Goal: Find specific page/section: Find specific page/section

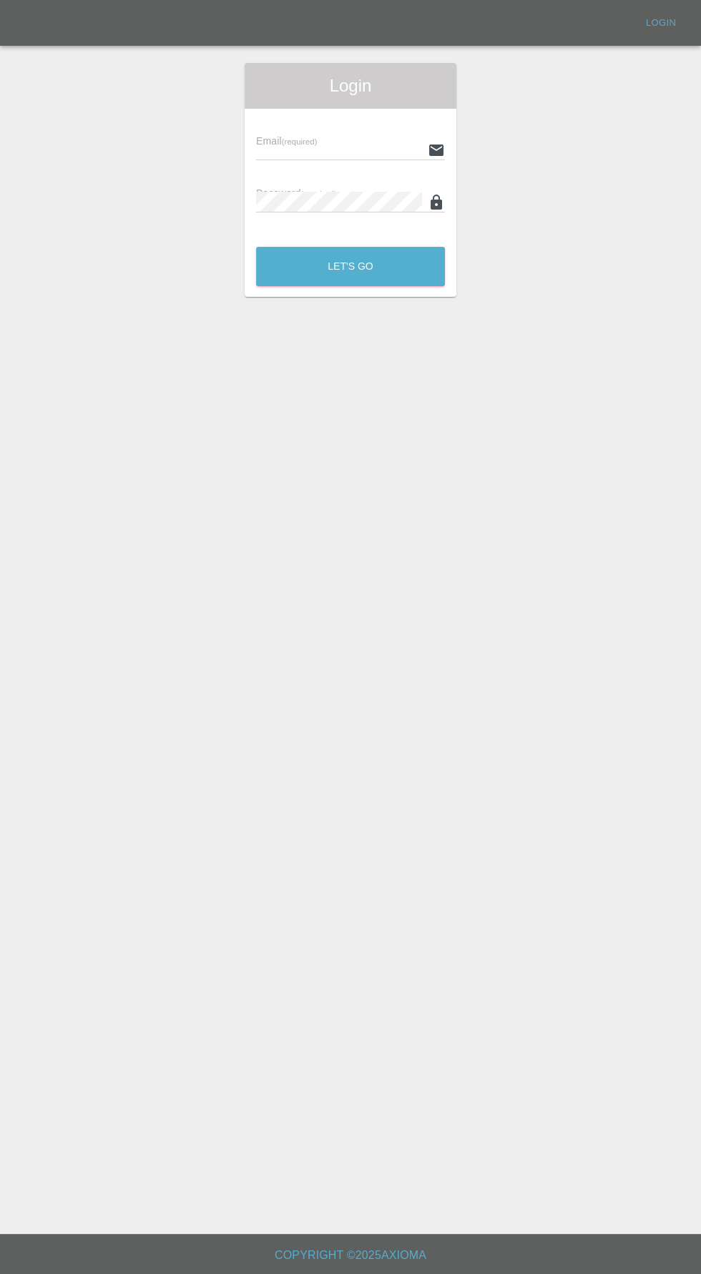
click at [318, 114] on div "Email (required) Password (required)" at bounding box center [351, 172] width 212 height 127
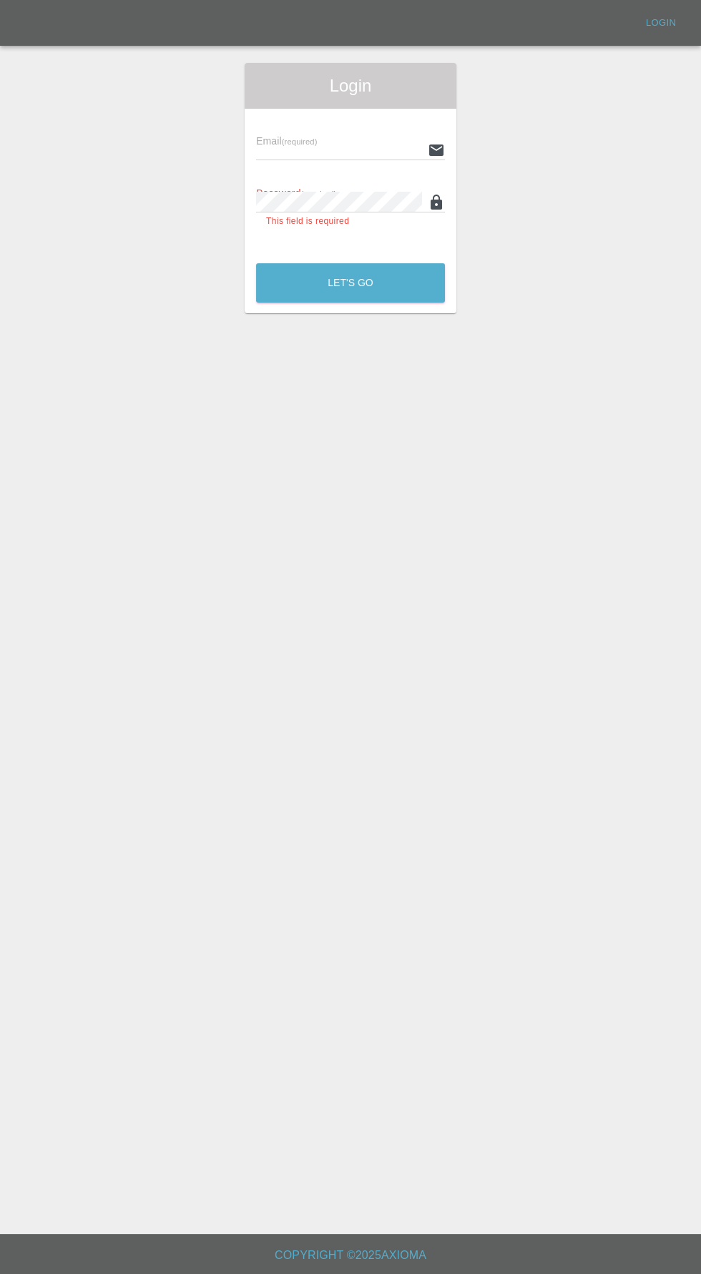
type input "info@darkknightbodyworks.co.uk"
click at [256, 263] on button "Let's Go" at bounding box center [350, 282] width 189 height 39
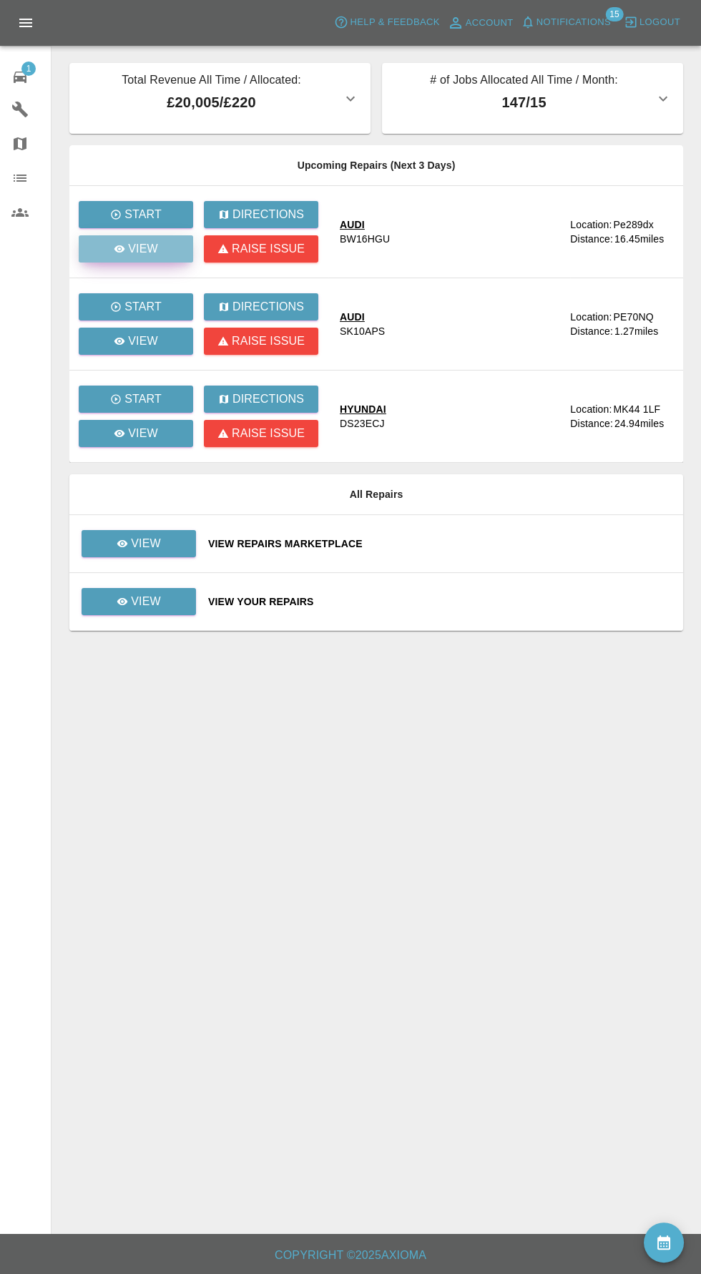
click at [157, 260] on link "View" at bounding box center [136, 248] width 114 height 27
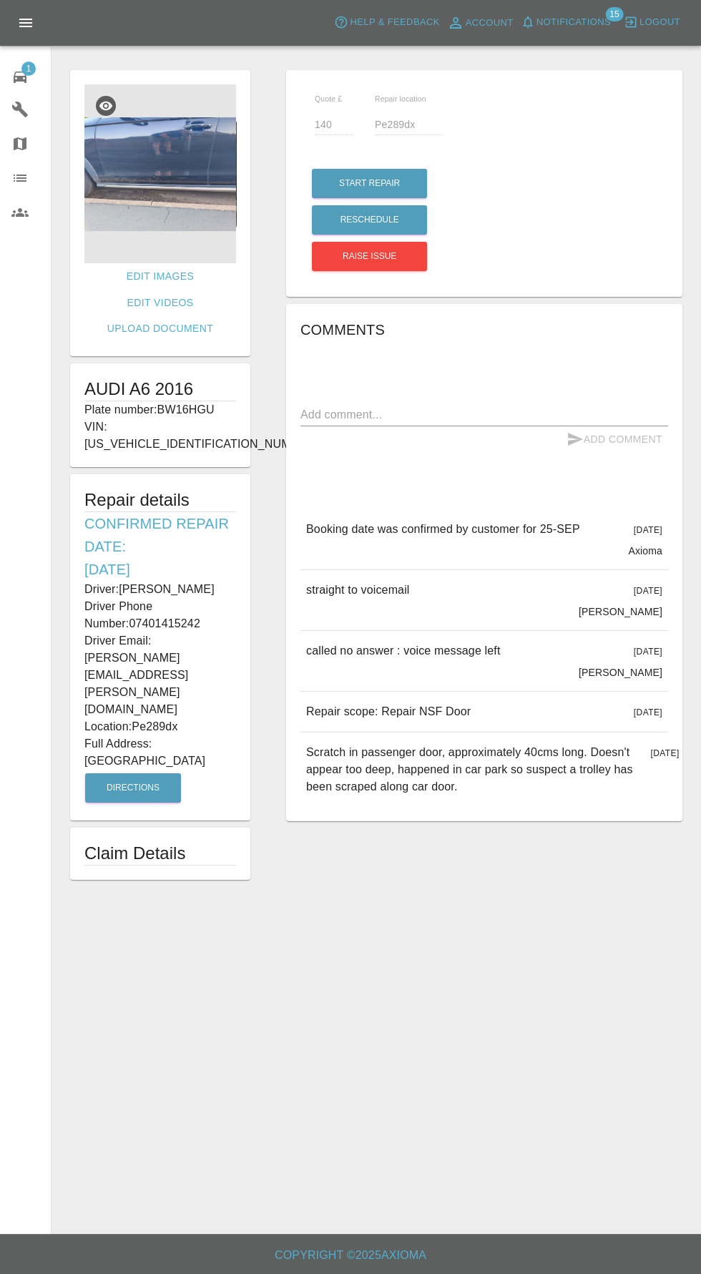
click at [199, 164] on img at bounding box center [160, 173] width 152 height 179
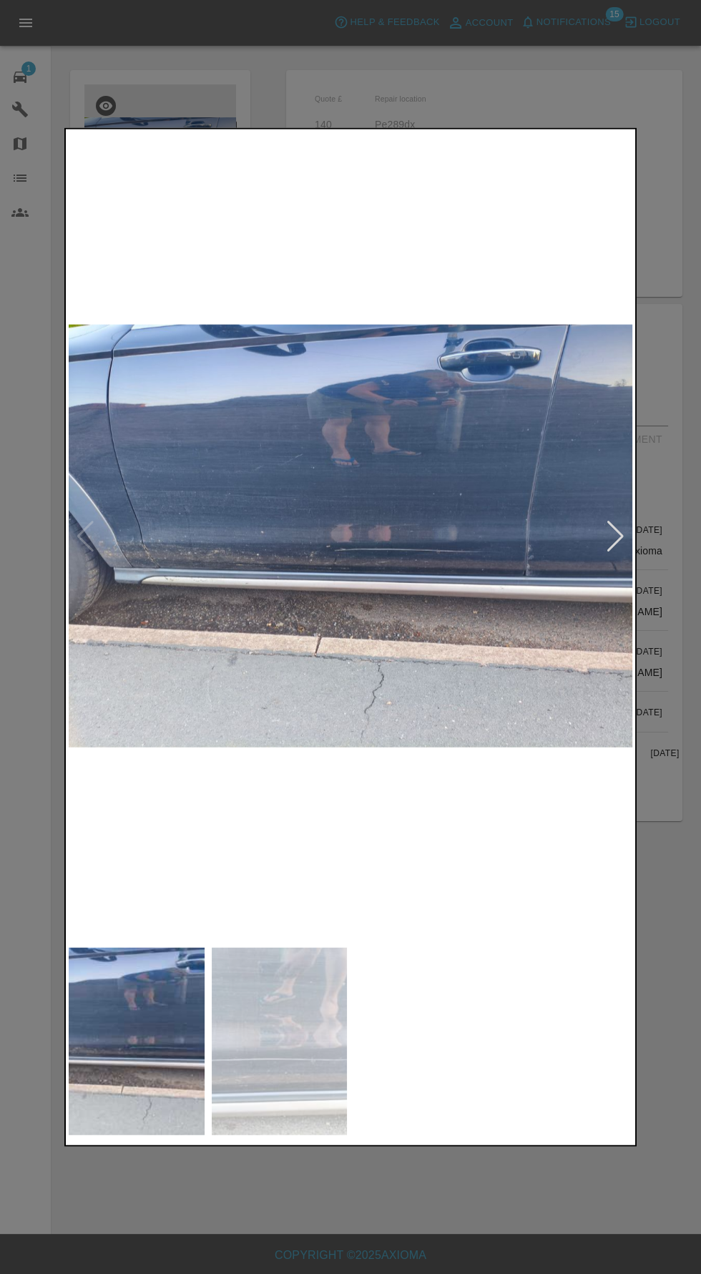
click at [623, 540] on div at bounding box center [615, 535] width 19 height 31
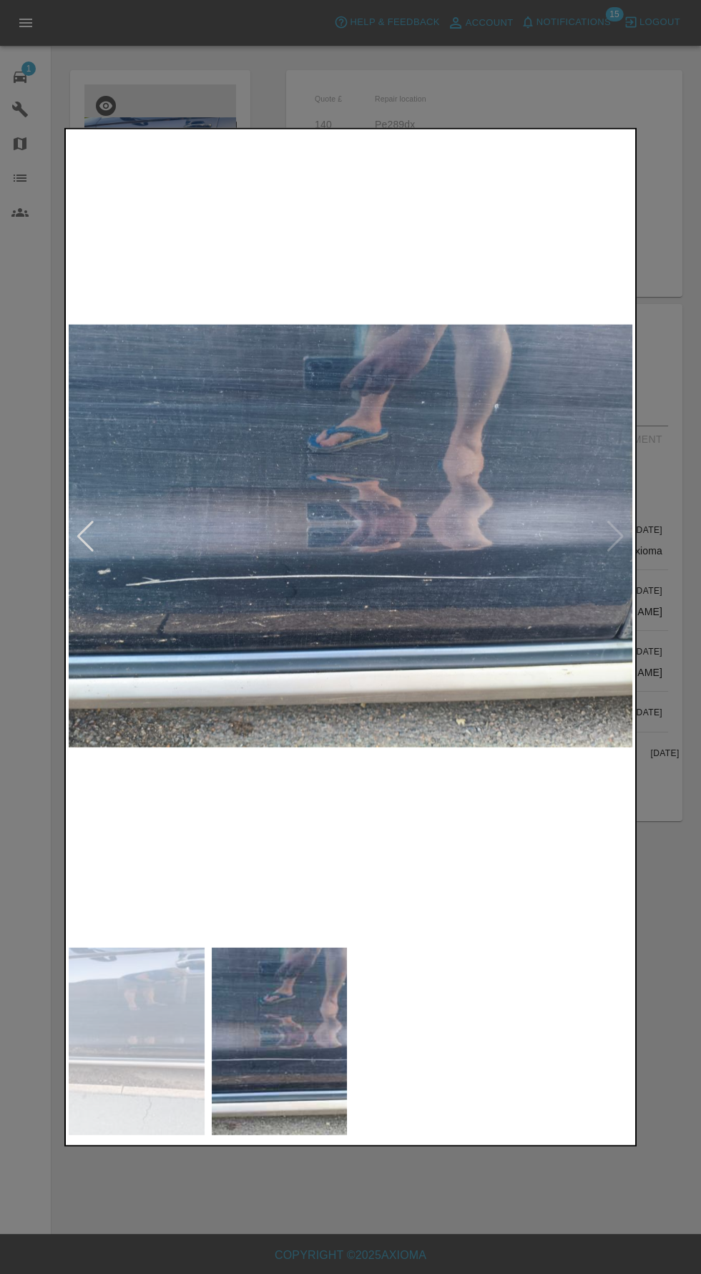
click at [248, 1229] on div at bounding box center [350, 637] width 701 height 1274
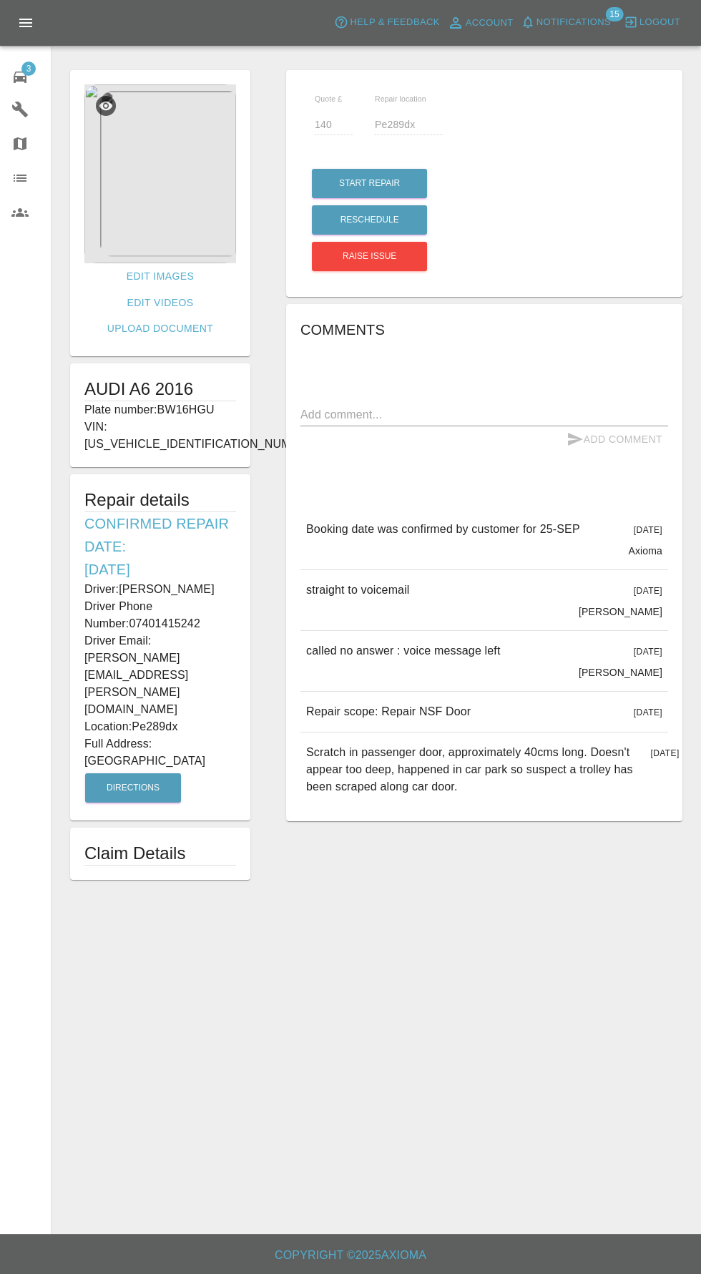
click at [28, 67] on span "3" at bounding box center [28, 69] width 14 height 14
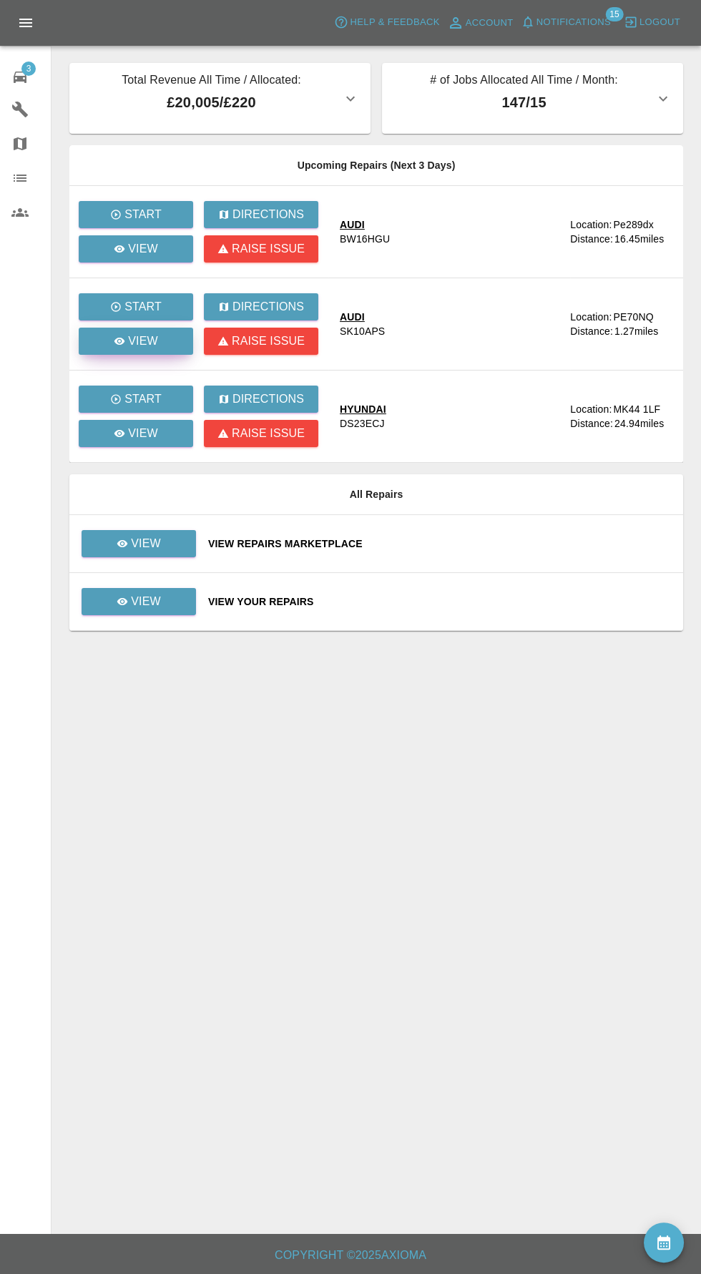
click at [120, 340] on icon at bounding box center [119, 341] width 11 height 7
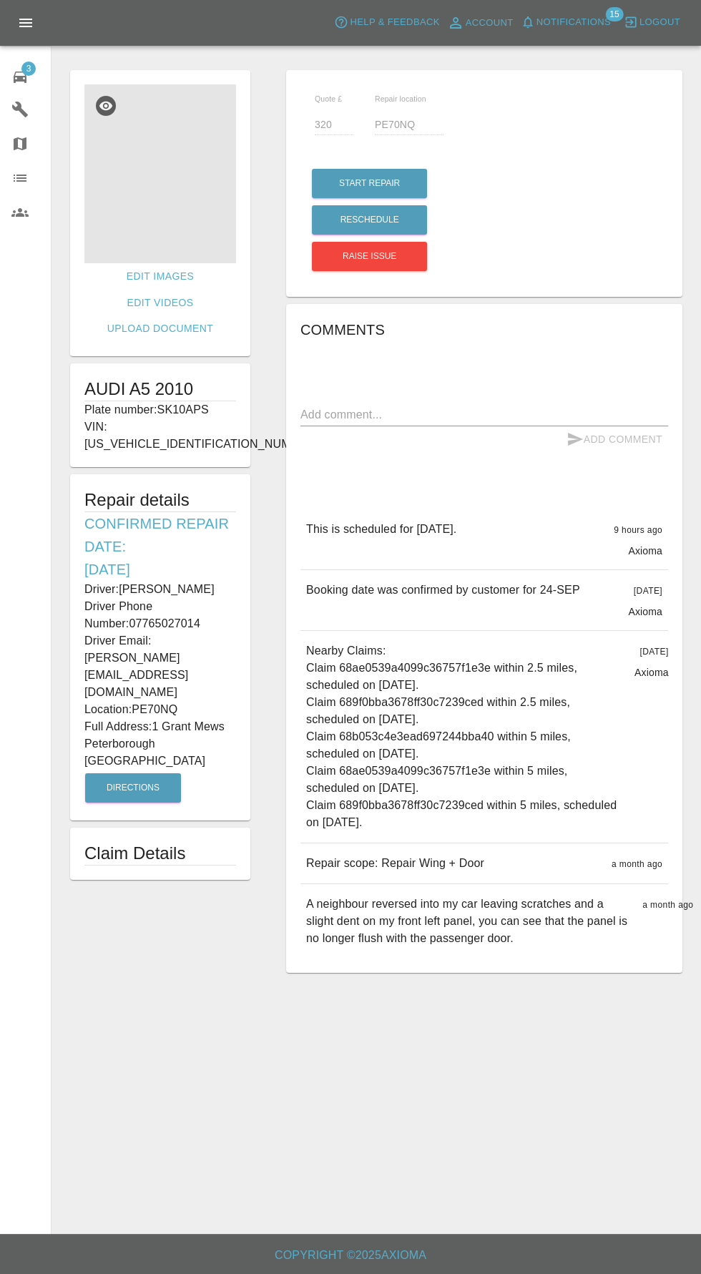
click at [176, 163] on img at bounding box center [160, 173] width 152 height 179
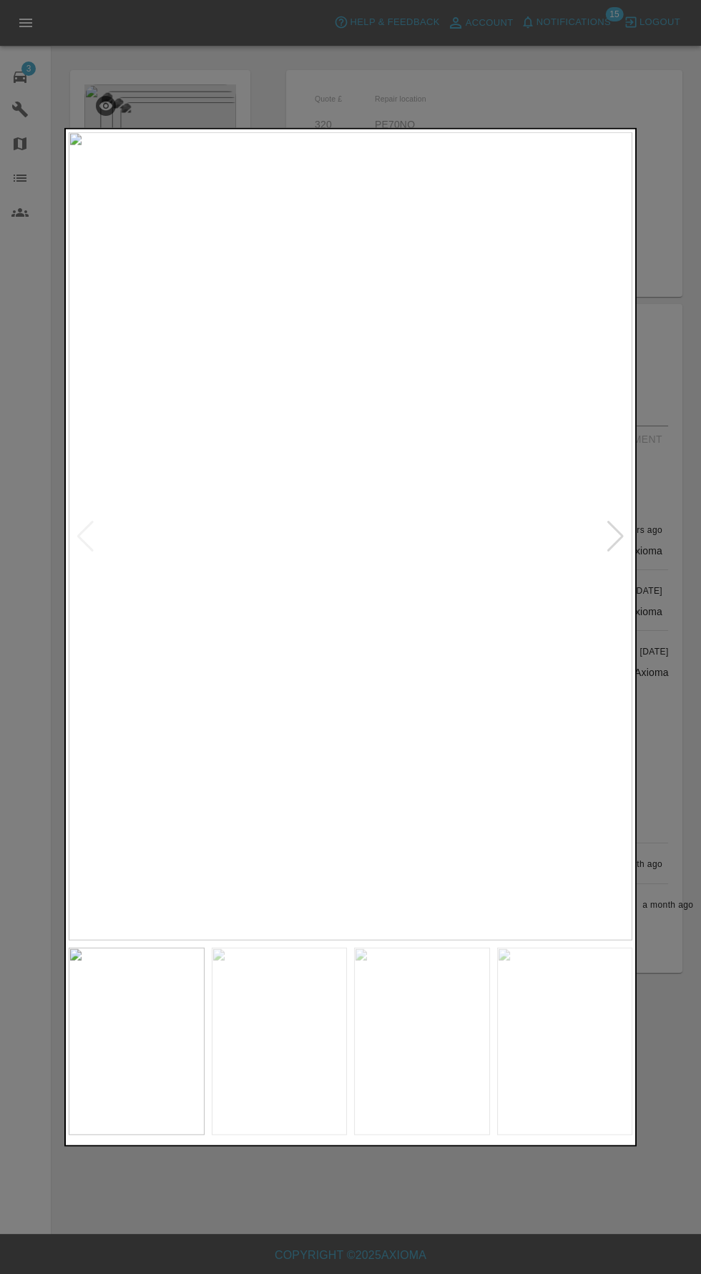
click at [611, 542] on div at bounding box center [615, 535] width 19 height 31
click at [615, 549] on div at bounding box center [615, 535] width 19 height 31
click at [619, 541] on div at bounding box center [615, 535] width 19 height 31
click at [621, 533] on img at bounding box center [351, 536] width 564 height 808
click at [112, 1061] on img at bounding box center [137, 1041] width 136 height 188
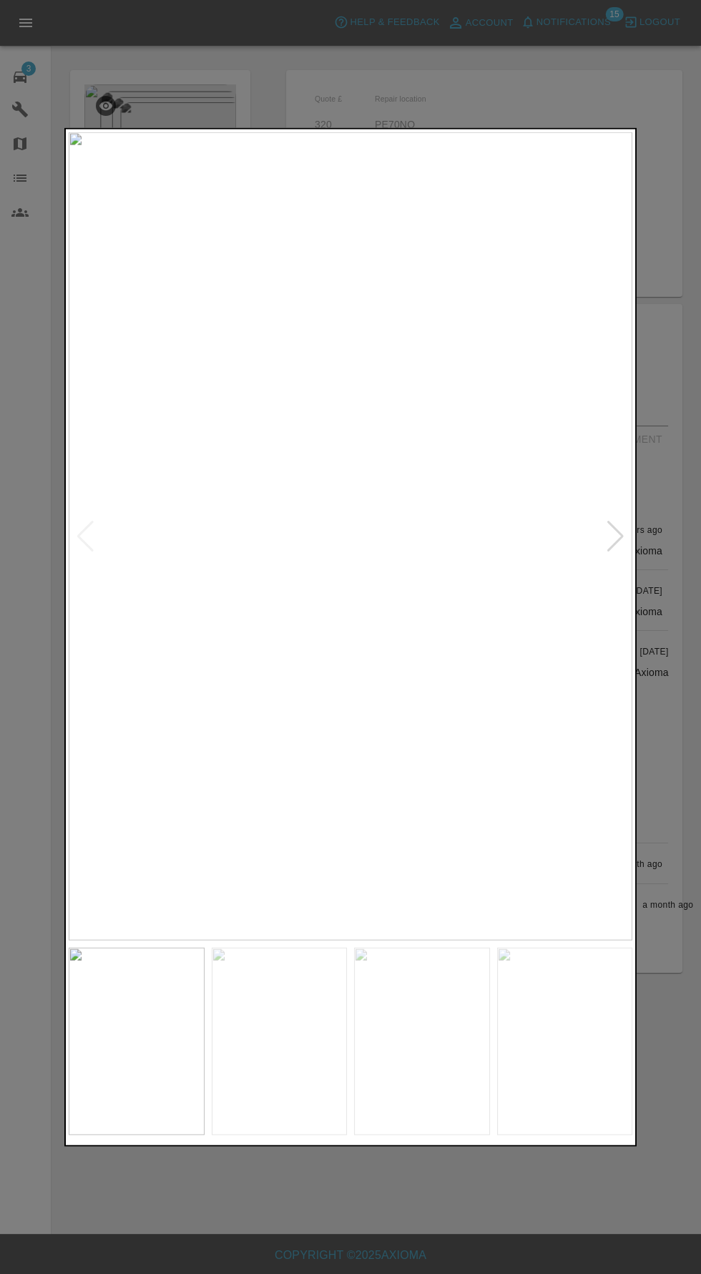
click at [129, 646] on img at bounding box center [351, 536] width 564 height 808
click at [212, 1053] on img at bounding box center [280, 1041] width 136 height 188
click at [365, 1054] on img at bounding box center [422, 1041] width 136 height 188
click at [429, 1078] on img at bounding box center [422, 1041] width 136 height 188
click at [541, 1055] on img at bounding box center [565, 1041] width 136 height 188
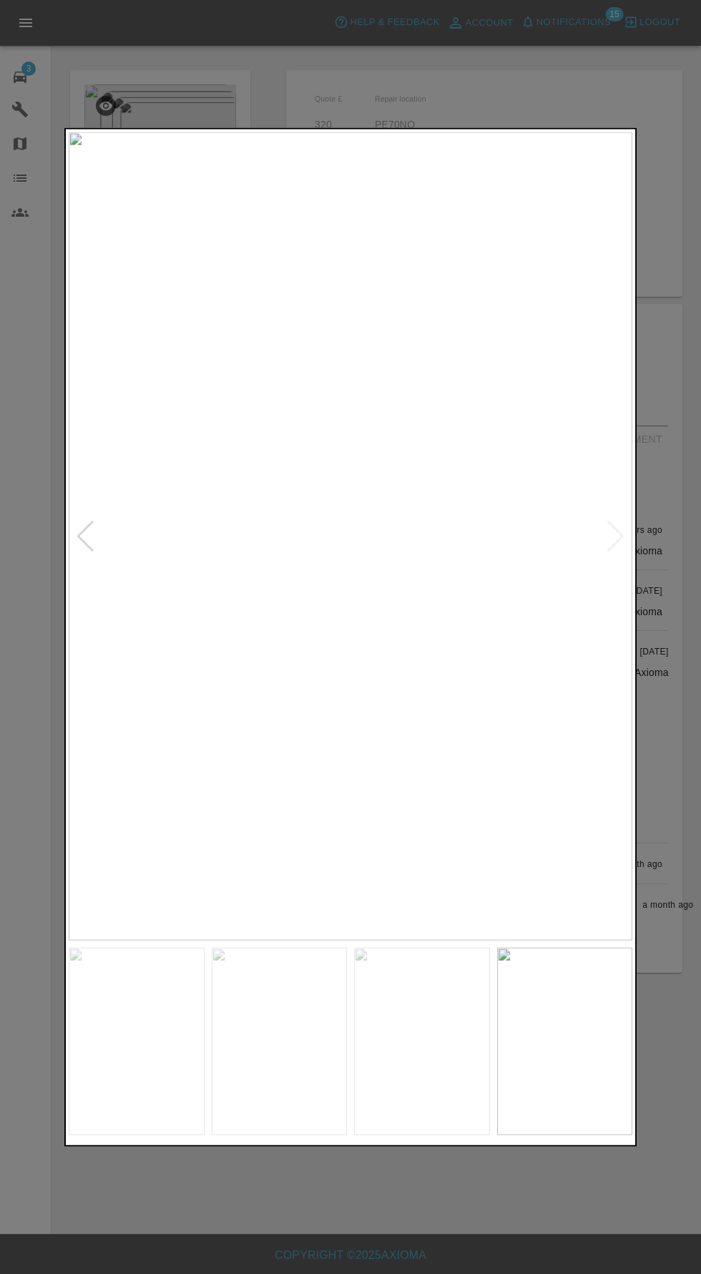
click at [467, 505] on img at bounding box center [351, 536] width 564 height 808
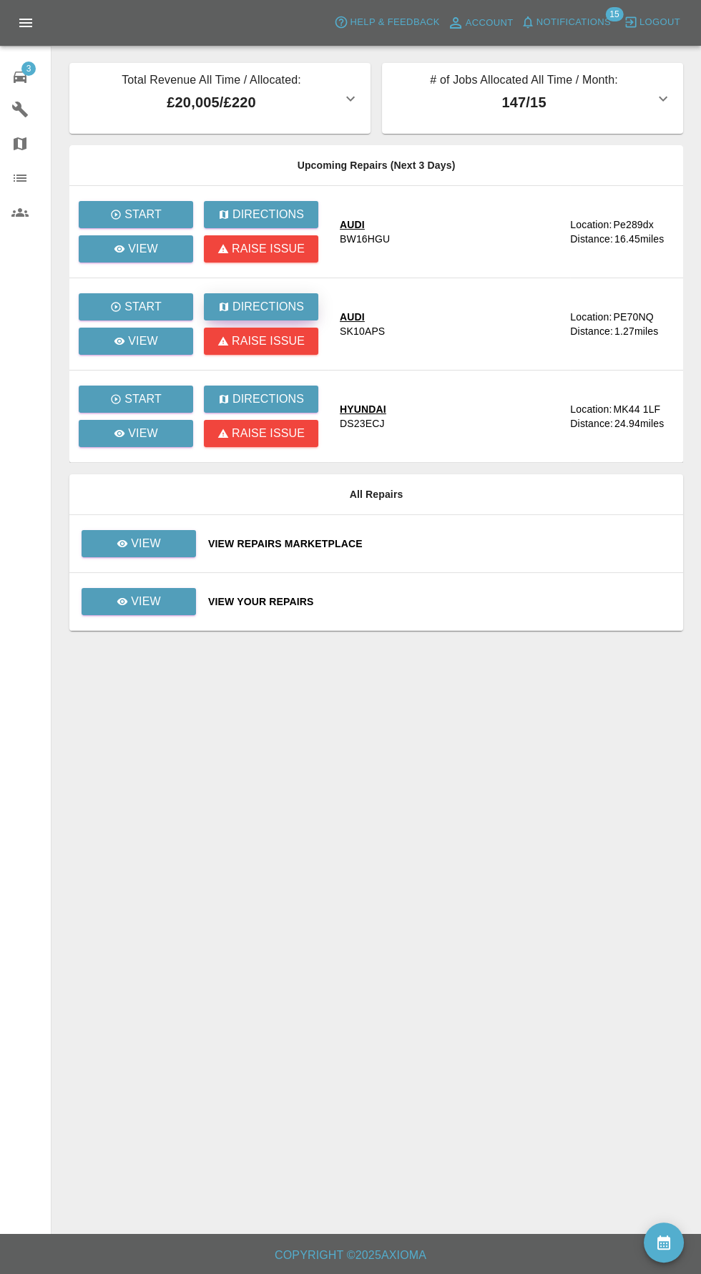
click at [259, 306] on p "Directions" at bounding box center [268, 306] width 72 height 17
click at [123, 554] on link "View" at bounding box center [139, 543] width 114 height 27
